Goal: Task Accomplishment & Management: Use online tool/utility

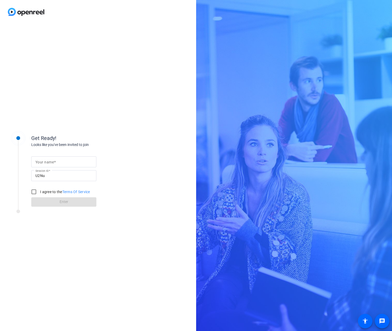
click at [347, 24] on div "Get Ready! Looks like you've been invited to join Your name Session ID U2Nu I a…" at bounding box center [196, 165] width 392 height 331
click at [132, 130] on div "Get Ready! Looks like you've been invited to join Your name Session ID U2Nu I a…" at bounding box center [83, 166] width 104 height 82
click at [64, 161] on input "Your name" at bounding box center [63, 162] width 57 height 6
type input "[PERSON_NAME]"
drag, startPoint x: 32, startPoint y: 190, endPoint x: 35, endPoint y: 191, distance: 3.4
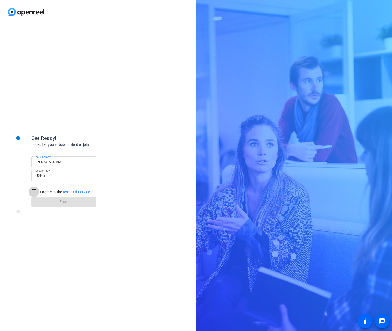
click at [32, 190] on input "I agree to the Terms Of Service" at bounding box center [34, 191] width 10 height 10
checkbox input "true"
click at [45, 200] on span at bounding box center [63, 202] width 65 height 12
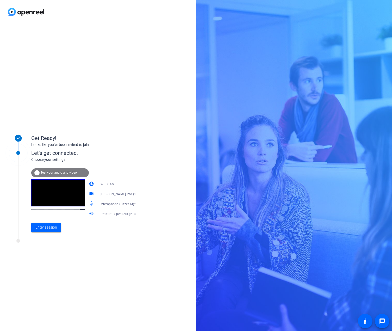
click at [65, 174] on span "Test your audio and video" at bounding box center [59, 173] width 36 height 4
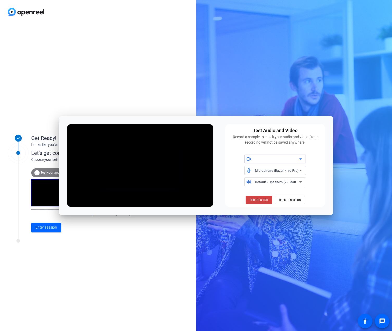
click at [271, 160] on div at bounding box center [277, 159] width 44 height 6
click at [301, 159] on icon at bounding box center [300, 158] width 3 height 1
click at [282, 170] on span "[PERSON_NAME] Pro (1532:0e05)" at bounding box center [273, 169] width 50 height 6
click at [293, 182] on span "Default - Speakers (2- Realtek(R) Audio)" at bounding box center [285, 182] width 60 height 4
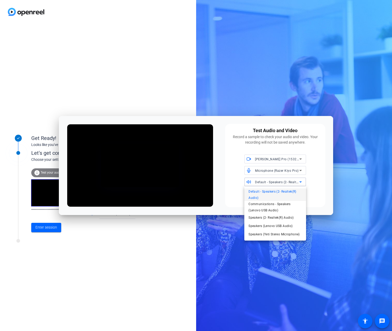
click at [293, 182] on div at bounding box center [196, 165] width 392 height 331
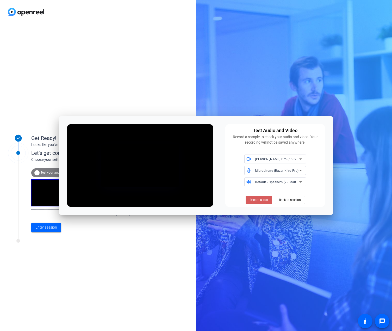
click at [265, 194] on span at bounding box center [259, 199] width 27 height 12
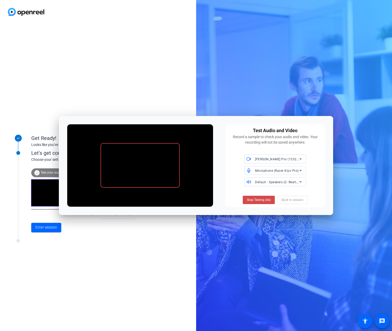
click at [262, 202] on span "Stop Testing (4s)" at bounding box center [259, 199] width 24 height 5
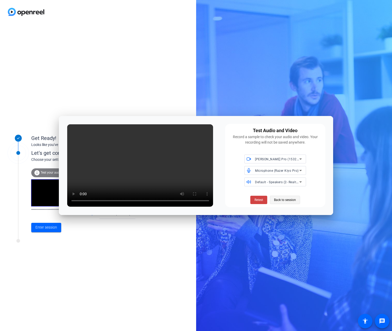
click at [273, 199] on span at bounding box center [285, 199] width 30 height 12
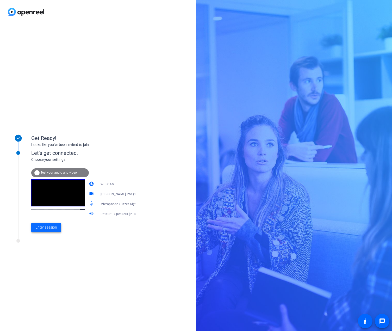
click at [46, 225] on span "Enter session" at bounding box center [46, 226] width 22 height 5
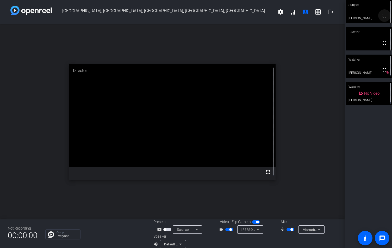
click at [347, 17] on mat-icon "fullscreen" at bounding box center [384, 15] width 6 height 6
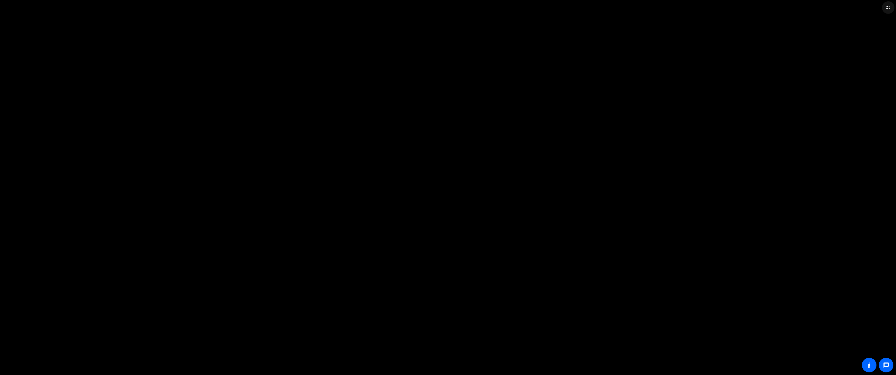
click at [347, 8] on mat-icon "fullscreen_exit" at bounding box center [888, 7] width 6 height 6
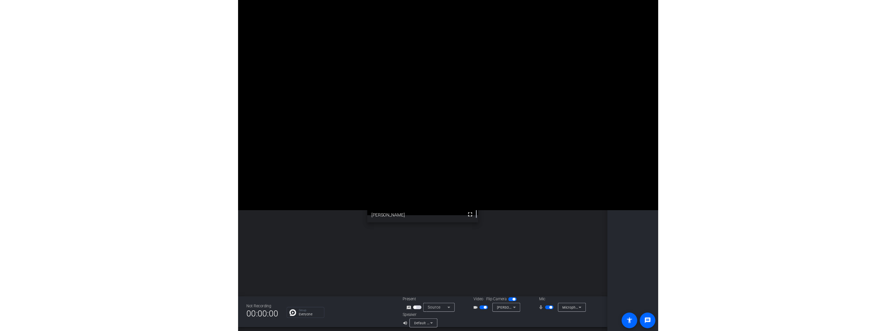
scroll to position [6, 0]
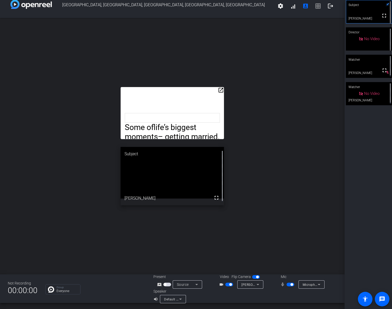
drag, startPoint x: 198, startPoint y: 92, endPoint x: 211, endPoint y: 79, distance: 17.7
click at [211, 79] on div "open_in_new Some of life’s biggest moments – getting married, having kids, or c…" at bounding box center [172, 146] width 345 height 256
drag, startPoint x: 211, startPoint y: 103, endPoint x: 216, endPoint y: 109, distance: 7.7
click at [216, 109] on div "Some of life’s biggest moments – getting married, having kids, or changing jobs…" at bounding box center [172, 113] width 103 height 52
click at [219, 92] on mat-icon "open_in_new" at bounding box center [221, 90] width 6 height 6
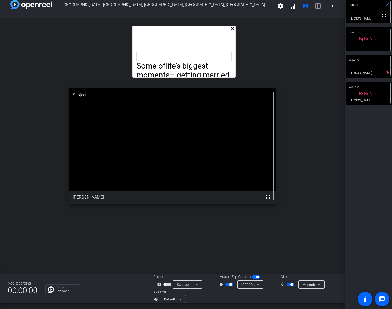
drag, startPoint x: 176, startPoint y: 55, endPoint x: 188, endPoint y: 58, distance: 12.1
click at [188, 58] on p at bounding box center [184, 56] width 95 height 9
click at [245, 71] on div "close Some of life’s biggest moments – getting married, having kids, or changin…" at bounding box center [172, 146] width 345 height 256
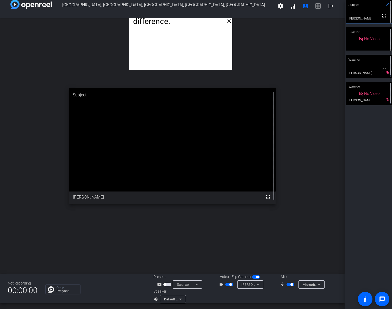
drag, startPoint x: 176, startPoint y: 39, endPoint x: 173, endPoint y: 11, distance: 28.8
click at [173, 11] on div "[GEOGRAPHIC_DATA], [GEOGRAPHIC_DATA], [GEOGRAPHIC_DATA], [GEOGRAPHIC_DATA], [GE…" at bounding box center [172, 154] width 345 height 309
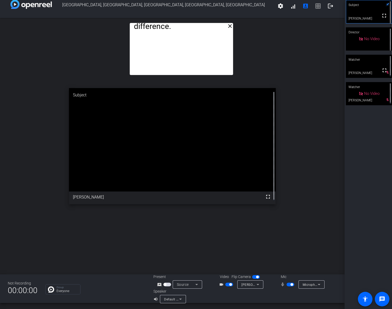
drag, startPoint x: 176, startPoint y: 34, endPoint x: 177, endPoint y: 39, distance: 5.0
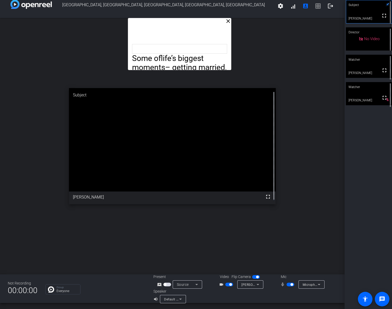
drag, startPoint x: 170, startPoint y: 26, endPoint x: 168, endPoint y: 15, distance: 11.6
click at [168, 15] on div "[GEOGRAPHIC_DATA], [GEOGRAPHIC_DATA], [GEOGRAPHIC_DATA], [GEOGRAPHIC_DATA], [GE…" at bounding box center [172, 154] width 345 height 309
drag, startPoint x: 166, startPoint y: 25, endPoint x: 166, endPoint y: 20, distance: 5.5
click at [166, 20] on div "Some of life’s biggest moments – getting married, having kids, or changing jobs…" at bounding box center [179, 44] width 103 height 52
drag, startPoint x: 167, startPoint y: 28, endPoint x: 166, endPoint y: 18, distance: 10.8
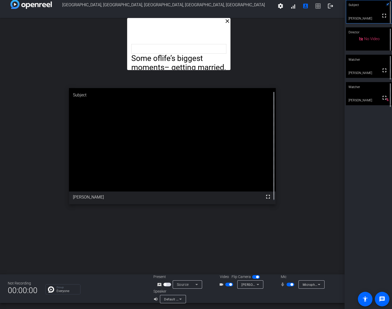
click at [166, 18] on div "[GEOGRAPHIC_DATA], [GEOGRAPHIC_DATA], [GEOGRAPHIC_DATA], [GEOGRAPHIC_DATA], [GE…" at bounding box center [172, 154] width 345 height 309
drag, startPoint x: 168, startPoint y: 31, endPoint x: 167, endPoint y: 19, distance: 12.0
click at [167, 19] on div "Some of life’s biggest moments – getting married, having kids, or changing jobs…" at bounding box center [178, 44] width 103 height 52
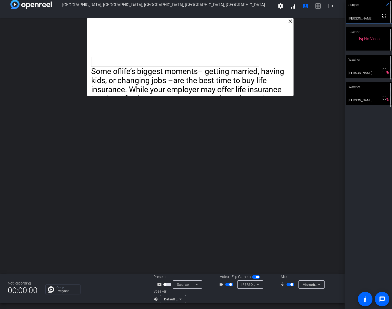
drag, startPoint x: 225, startPoint y: 26, endPoint x: 237, endPoint y: 23, distance: 12.5
click at [237, 23] on div "Some of life’s biggest moments – getting married, having kids, or changing jobs…" at bounding box center [190, 57] width 207 height 78
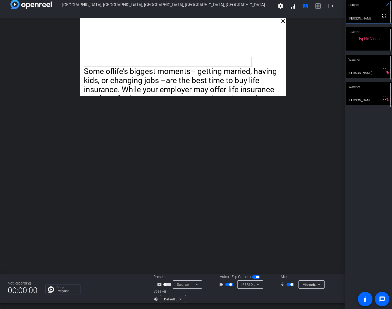
drag, startPoint x: 171, startPoint y: 22, endPoint x: 164, endPoint y: 21, distance: 7.3
click at [164, 21] on div "Some of life’s biggest moments – getting married, having kids, or changing jobs…" at bounding box center [183, 57] width 207 height 78
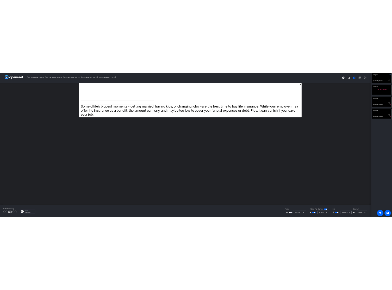
scroll to position [0, 0]
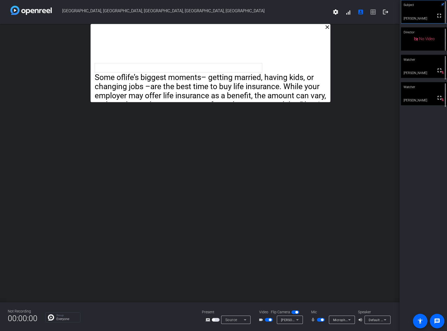
click at [243, 39] on div "Some of life’s biggest moments – getting married, having kids, or changing jobs…" at bounding box center [211, 63] width 240 height 78
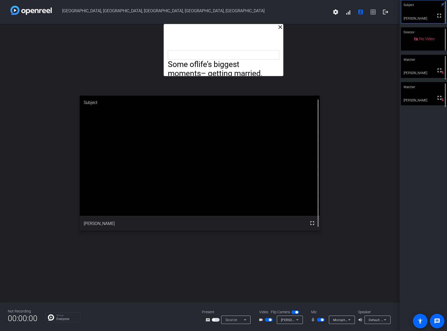
drag, startPoint x: 236, startPoint y: 38, endPoint x: 249, endPoint y: 24, distance: 19.5
click at [249, 24] on div "[GEOGRAPHIC_DATA], [GEOGRAPHIC_DATA], [GEOGRAPHIC_DATA], [GEOGRAPHIC_DATA], [GE…" at bounding box center [200, 165] width 400 height 331
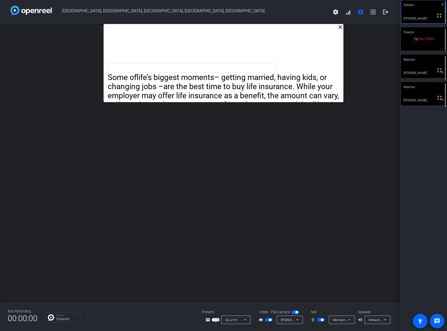
drag, startPoint x: 251, startPoint y: 9, endPoint x: 97, endPoint y: 37, distance: 157.1
click at [97, 39] on div "close Some of life’s biggest moments – getting married, having kids, or changin…" at bounding box center [200, 163] width 400 height 278
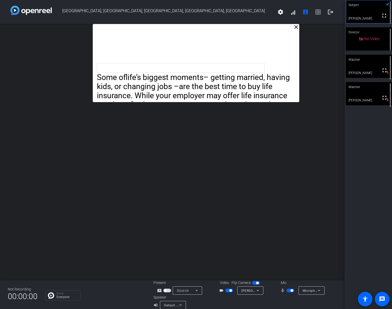
drag, startPoint x: 260, startPoint y: 15, endPoint x: 264, endPoint y: 4, distance: 12.4
click at [264, 4] on div "[GEOGRAPHIC_DATA], [GEOGRAPHIC_DATA], [GEOGRAPHIC_DATA], [GEOGRAPHIC_DATA], [GE…" at bounding box center [172, 12] width 345 height 24
drag, startPoint x: 314, startPoint y: 303, endPoint x: 354, endPoint y: 134, distance: 173.7
click at [320, 299] on div "Present screen_share_outline Source Video Flip Camera videocam_outline [PERSON_…" at bounding box center [244, 294] width 183 height 29
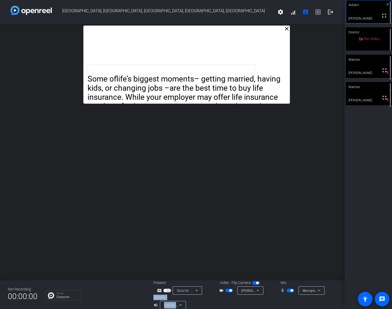
drag, startPoint x: 297, startPoint y: 39, endPoint x: 287, endPoint y: 40, distance: 9.5
click at [287, 40] on div "Some of life’s biggest moments – getting married, having kids, or changing jobs…" at bounding box center [186, 65] width 207 height 78
click at [280, 14] on mat-icon "settings" at bounding box center [280, 12] width 6 height 6
click at [252, 17] on div at bounding box center [196, 154] width 392 height 309
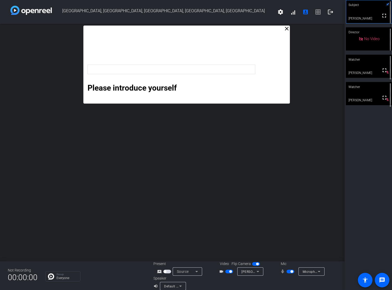
click at [347, 13] on video at bounding box center [369, 11] width 46 height 23
click at [267, 50] on div "Please introduce yourself In a nutshell, what is life insurance? The primary pu…" at bounding box center [186, 65] width 207 height 78
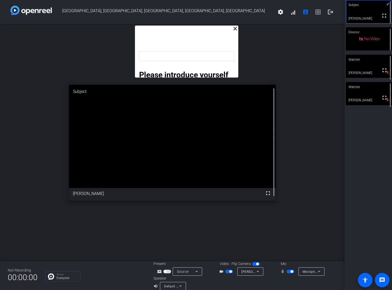
click at [220, 32] on div "Please introduce yourself In a nutshell, what is life insurance? The primary pu…" at bounding box center [186, 52] width 103 height 52
click at [218, 36] on div "Please introduce yourself In a nutshell, what is life insurance? The primary pu…" at bounding box center [186, 52] width 103 height 52
click at [226, 39] on div "Please introduce yourself In a nutshell, what is life insurance? The primary pu…" at bounding box center [186, 52] width 103 height 52
click at [225, 39] on div "Please introduce yourself In a nutshell, what is life insurance? The primary pu…" at bounding box center [186, 52] width 103 height 52
